Goal: Information Seeking & Learning: Understand process/instructions

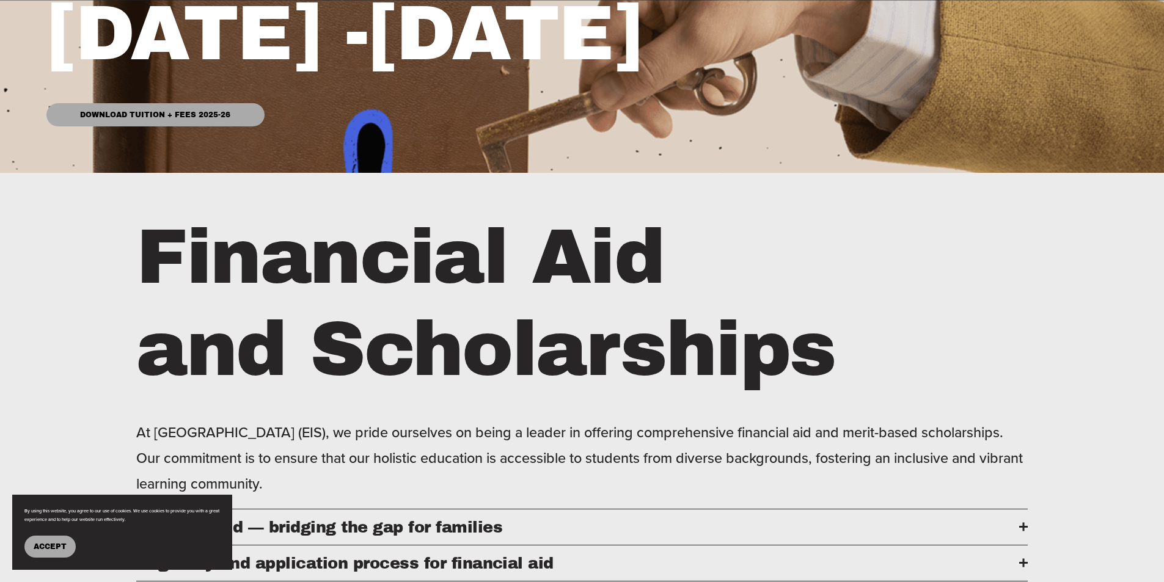
scroll to position [733, 0]
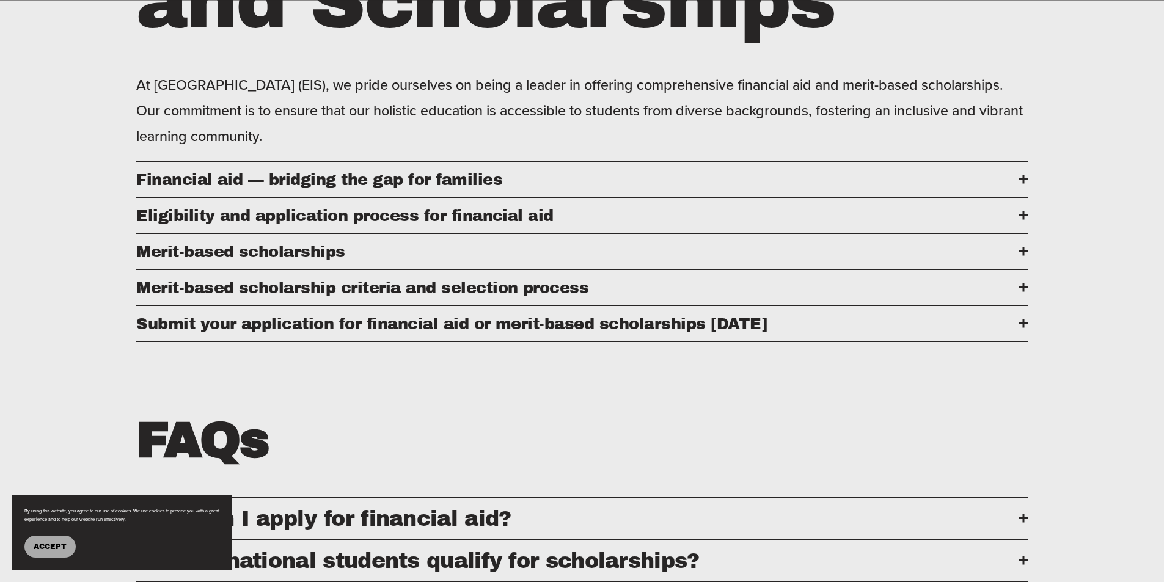
click at [626, 183] on span "Financial aid — bridging the gap for families" at bounding box center [577, 179] width 883 height 17
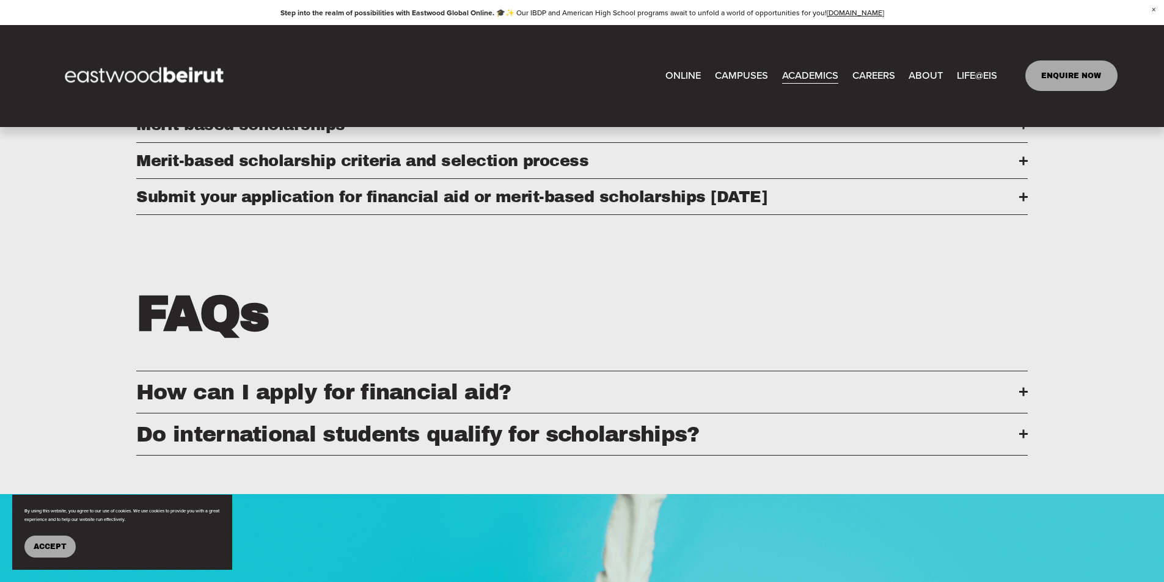
scroll to position [1018, 0]
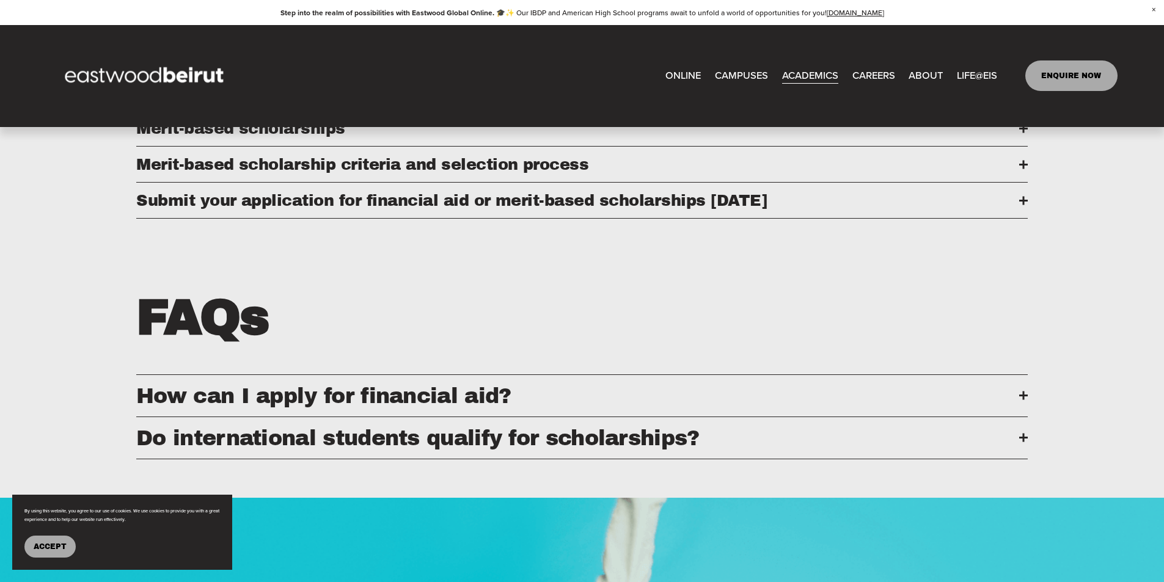
click at [613, 408] on span "How can I apply for financial aid?" at bounding box center [577, 395] width 883 height 23
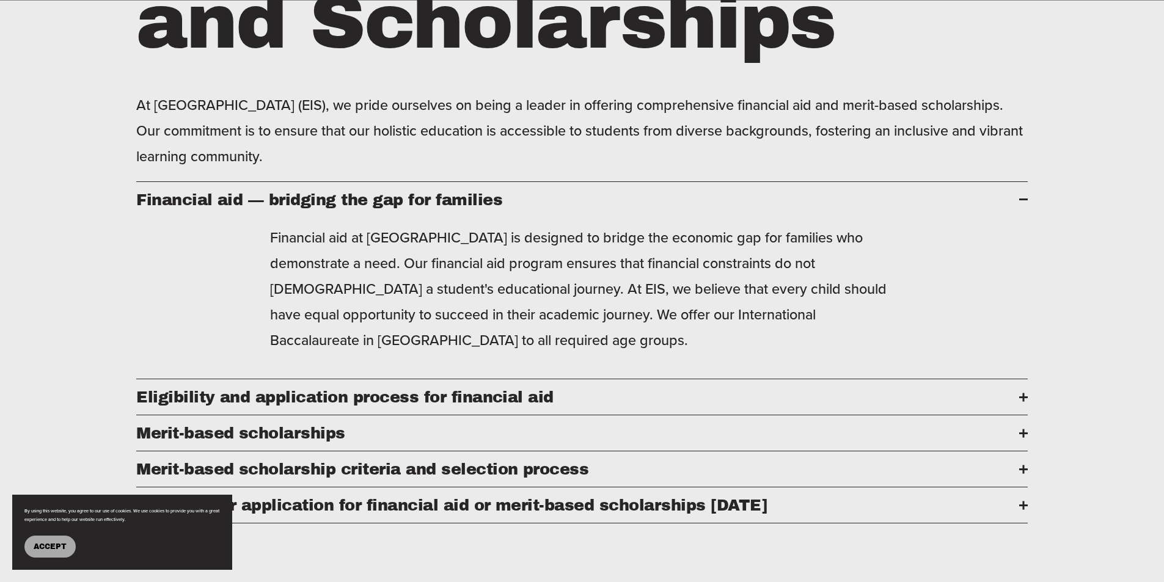
scroll to position [795, 0]
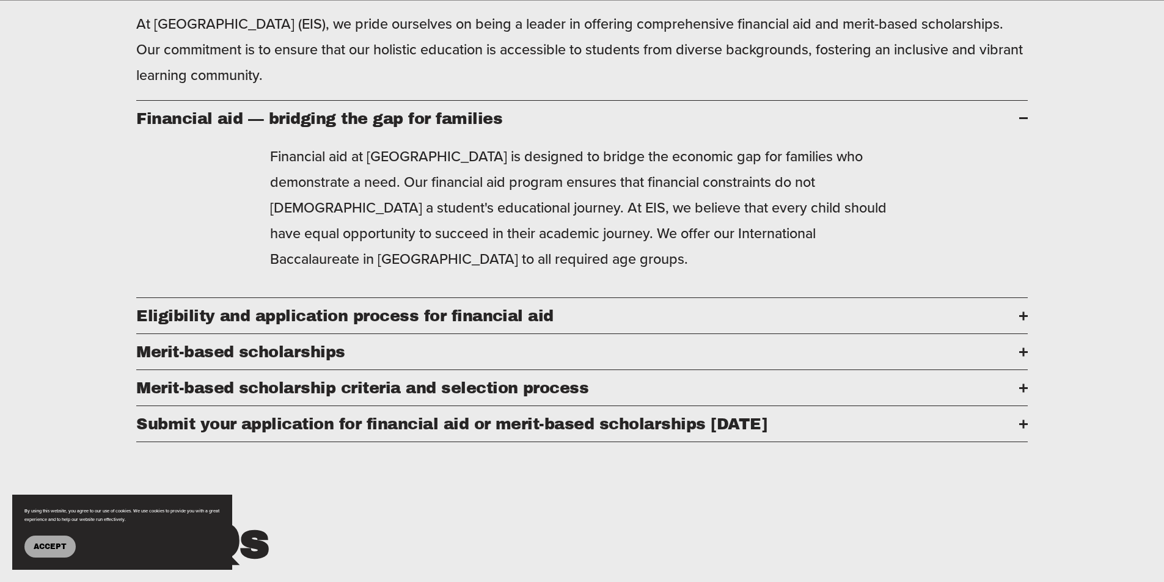
click at [634, 323] on span "Eligibility and application process for financial aid" at bounding box center [577, 315] width 883 height 17
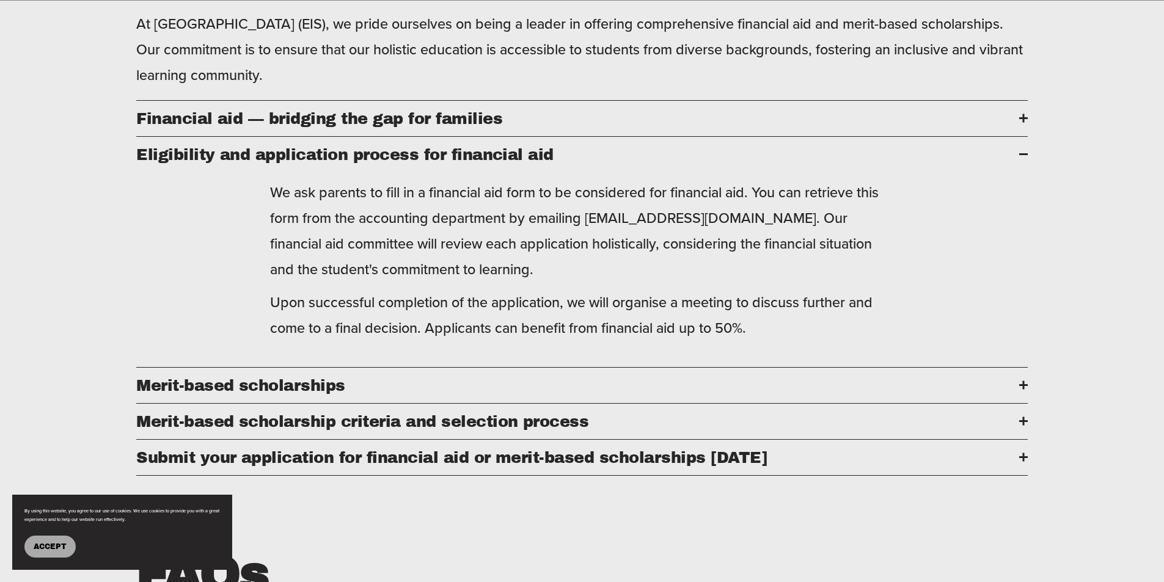
click at [603, 163] on span "Eligibility and application process for financial aid" at bounding box center [577, 154] width 883 height 17
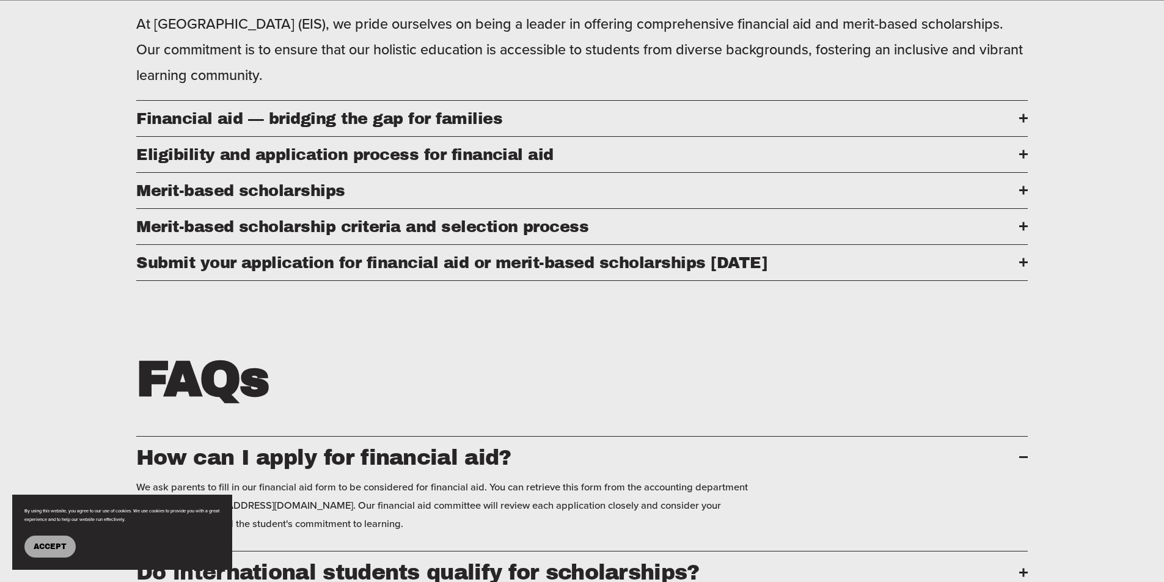
click at [713, 163] on span "Eligibility and application process for financial aid" at bounding box center [577, 154] width 883 height 17
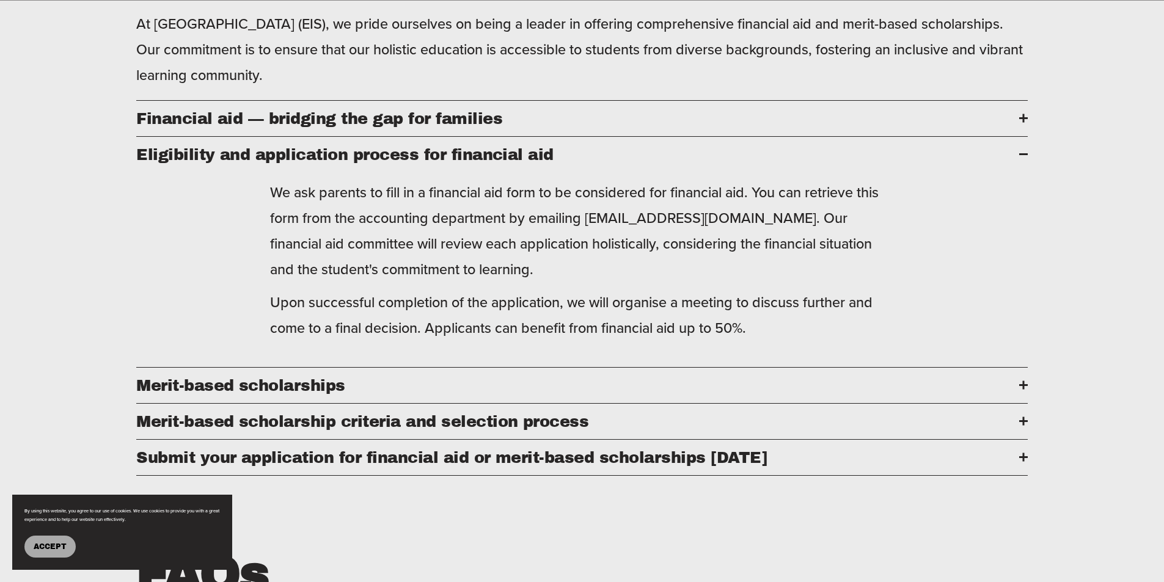
click at [713, 163] on span "Eligibility and application process for financial aid" at bounding box center [577, 154] width 883 height 17
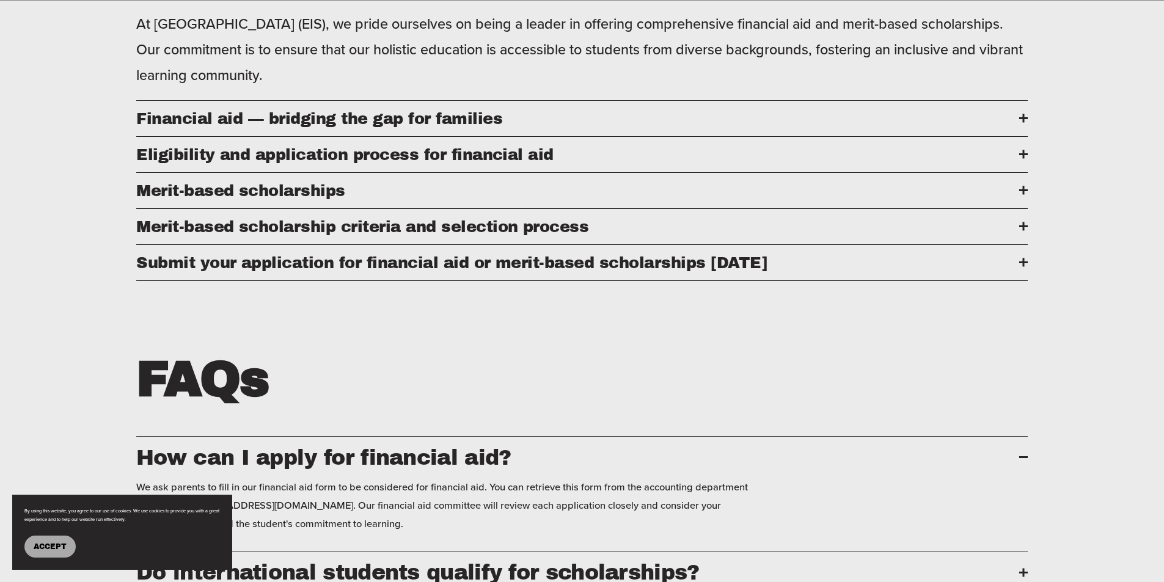
click at [864, 469] on span "How can I apply for financial aid?" at bounding box center [577, 457] width 883 height 23
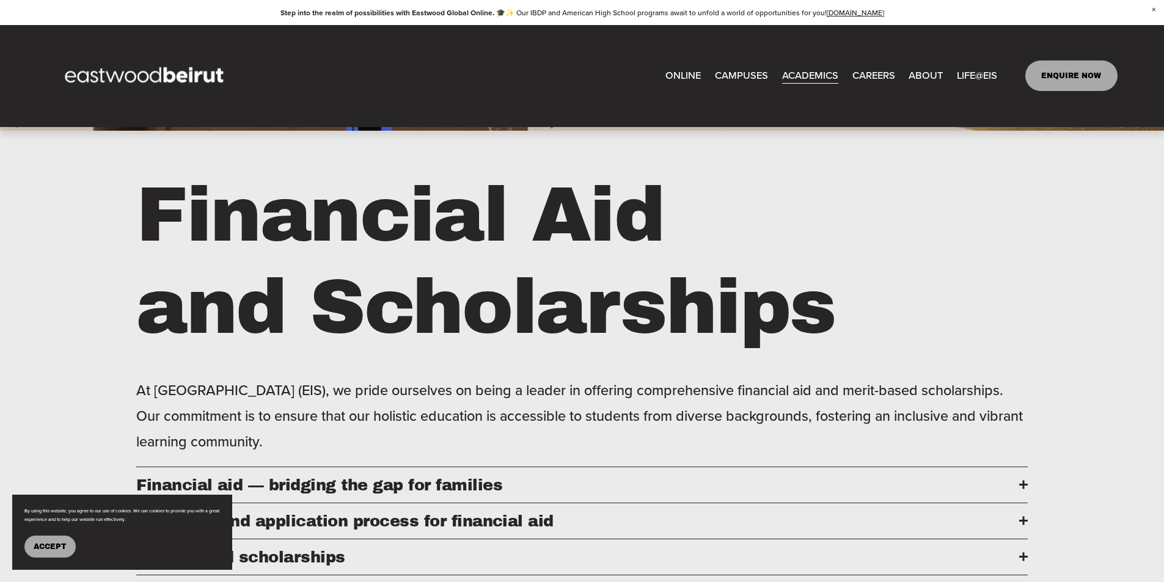
scroll to position [0, 0]
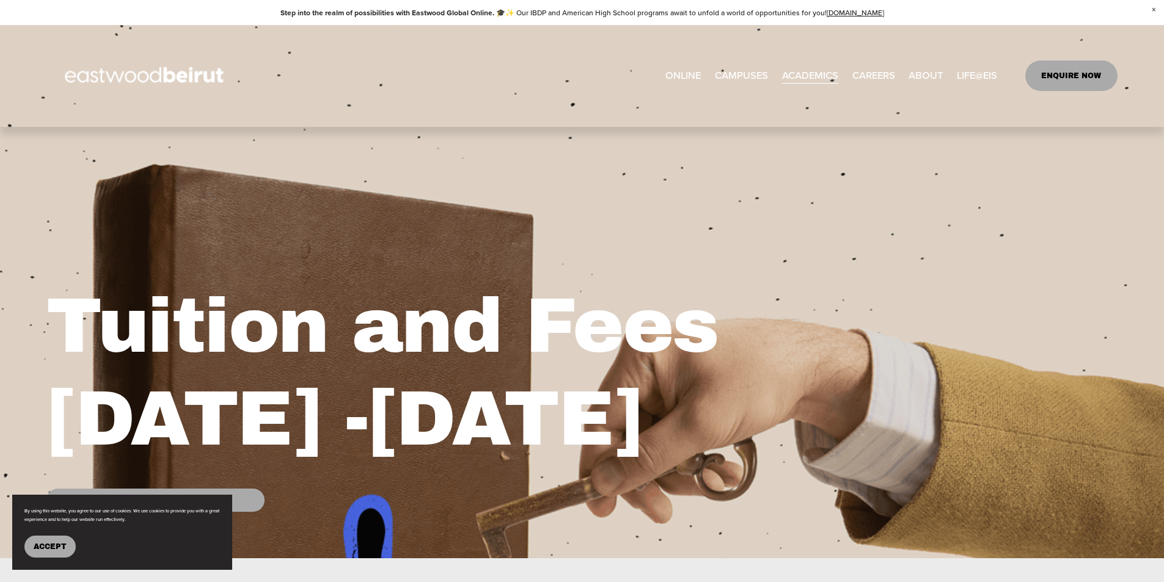
click at [868, 77] on link "CAREERS" at bounding box center [874, 76] width 43 height 20
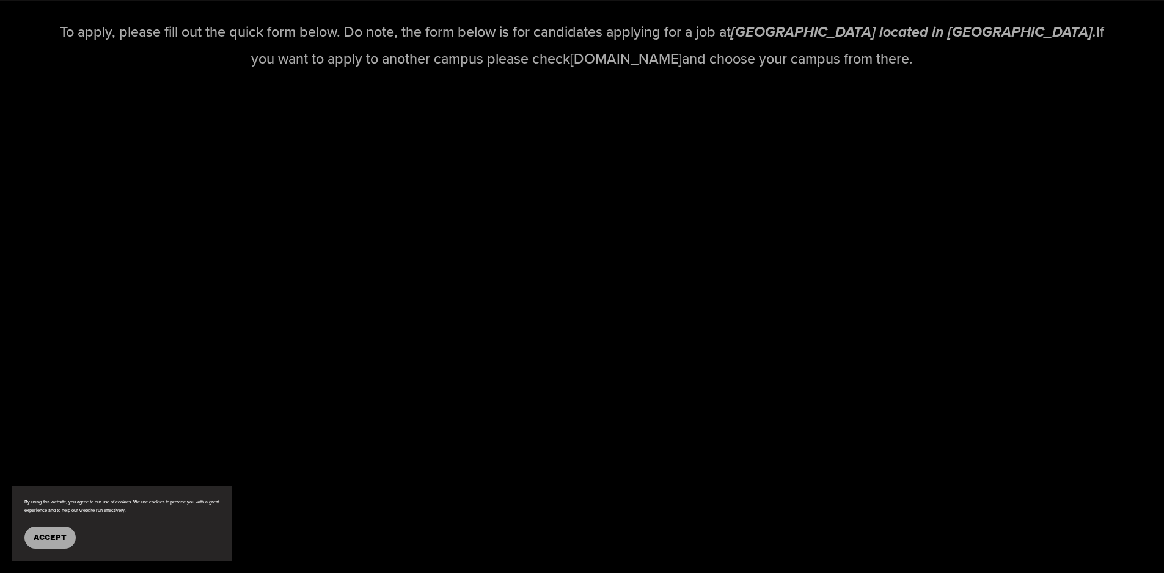
scroll to position [1773, 0]
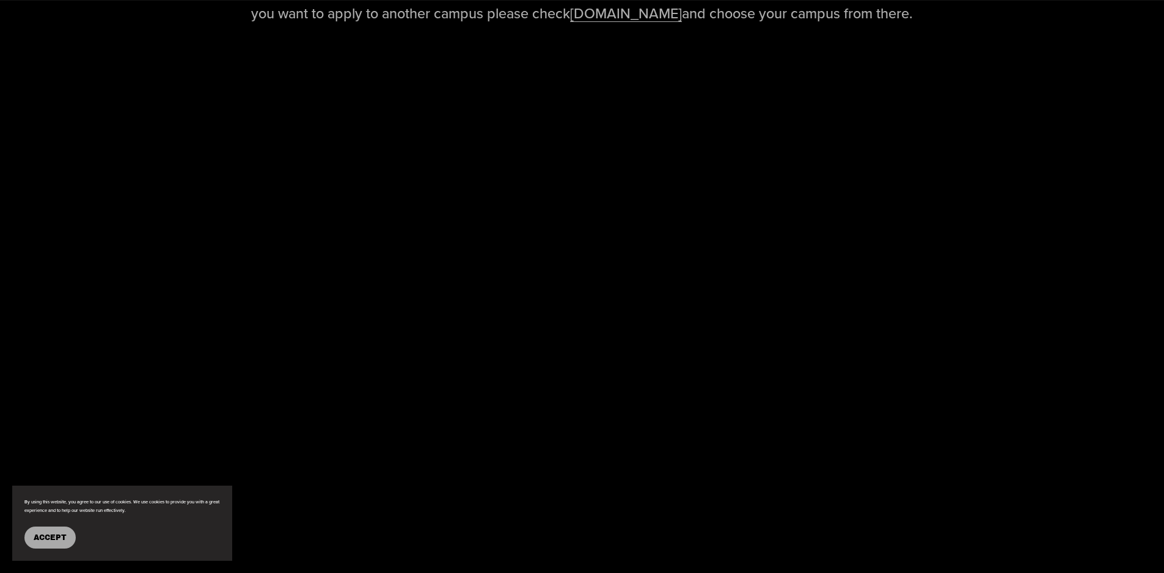
click at [46, 539] on span "Accept" at bounding box center [50, 538] width 33 height 9
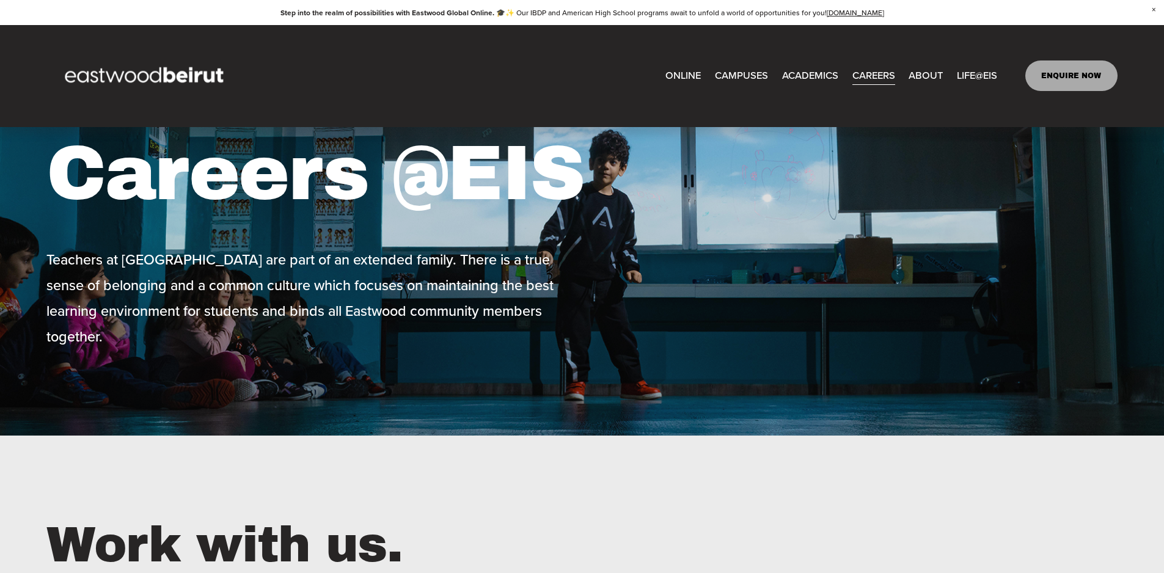
scroll to position [0, 0]
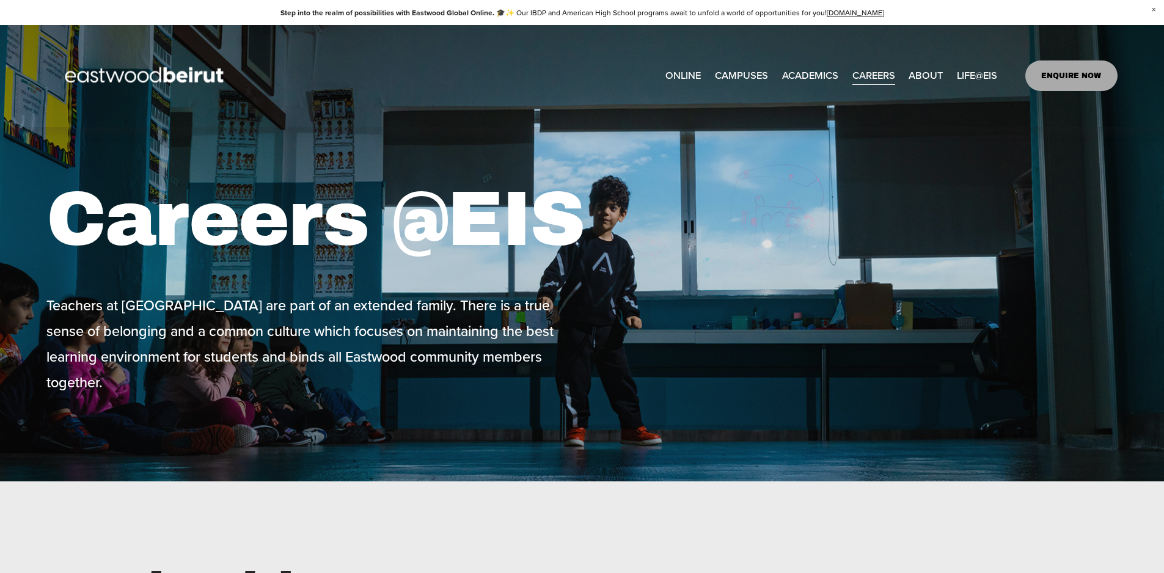
click at [683, 71] on link "ONLINE" at bounding box center [683, 76] width 35 height 20
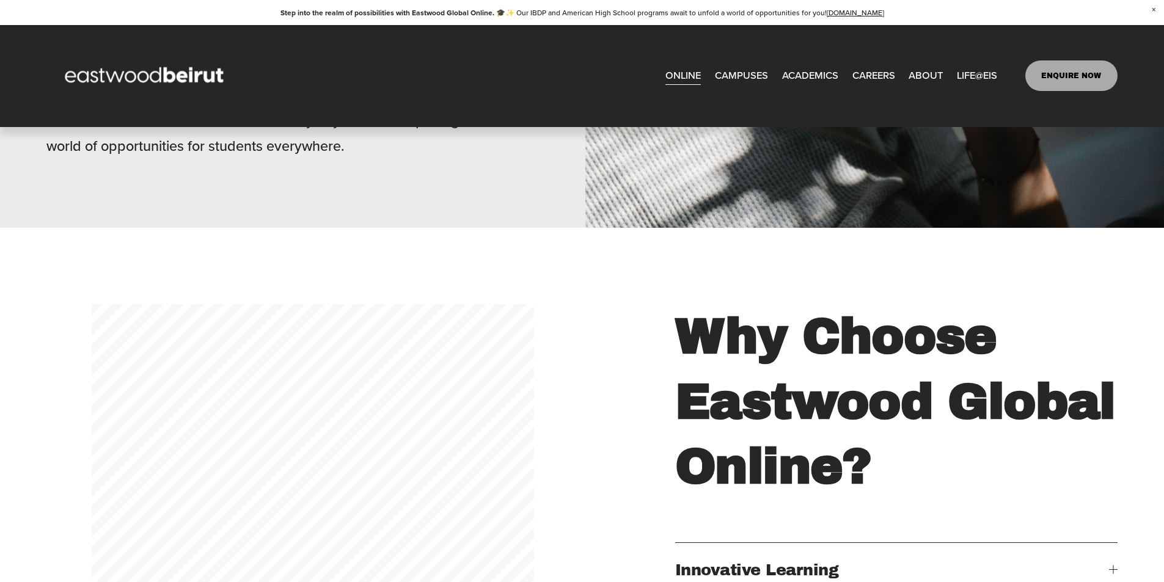
scroll to position [1026, 0]
